Goal: Task Accomplishment & Management: Use online tool/utility

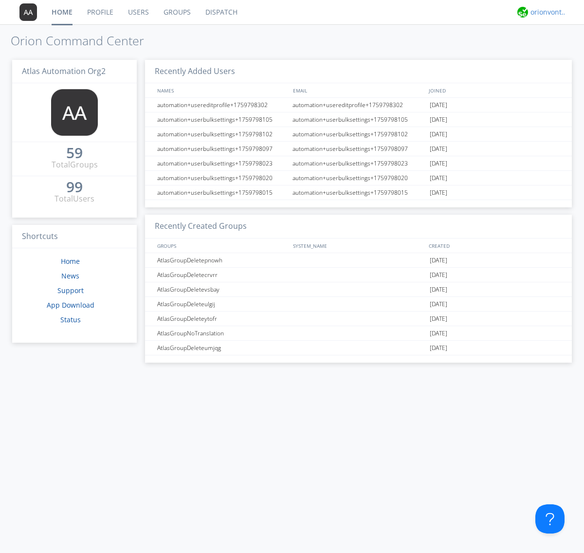
click at [546, 12] on div "orionvontas+atlas+automation+org2" at bounding box center [549, 12] width 37 height 10
click at [553, 34] on div "Settings" at bounding box center [554, 34] width 50 height 18
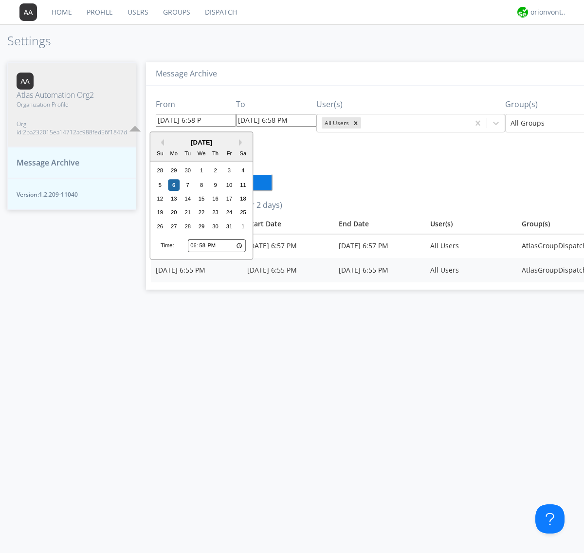
type input "[DATE] 6:58 PM"
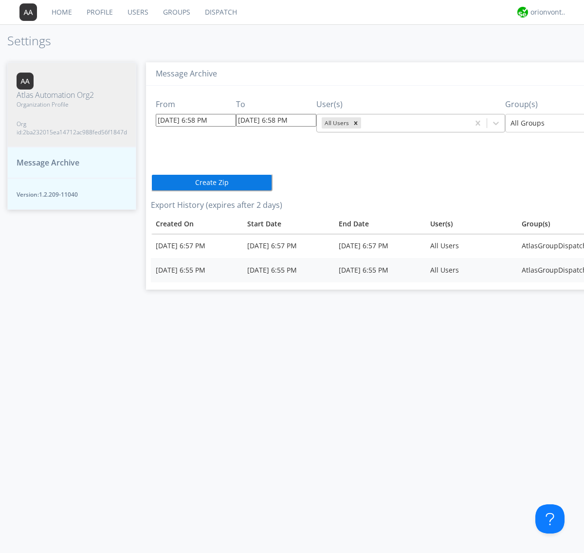
click at [354, 123] on icon "Remove All Users" at bounding box center [355, 122] width 3 height 3
click at [363, 123] on input "text" at bounding box center [364, 123] width 2 height 10
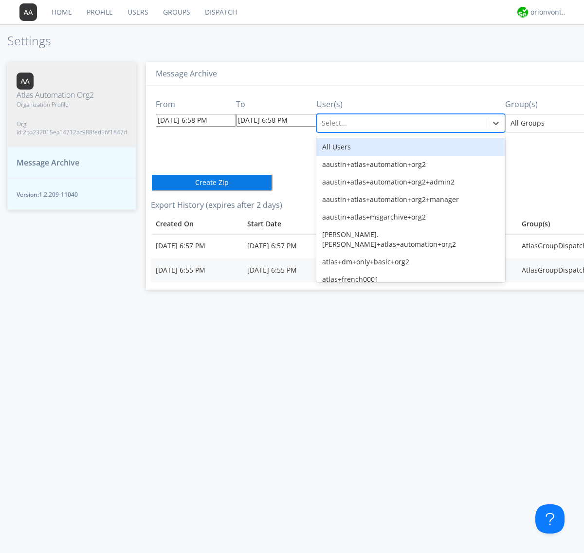
click at [540, 123] on div at bounding box center [582, 123] width 143 height 12
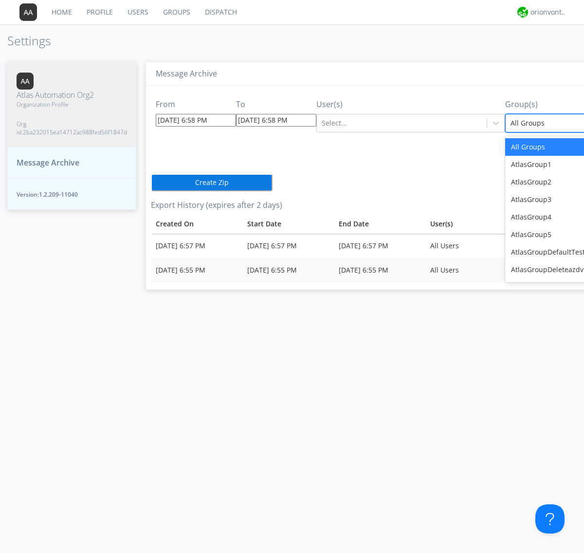
click at [151, 182] on button "Create Zip" at bounding box center [212, 183] width 122 height 18
